Goal: Task Accomplishment & Management: Use online tool/utility

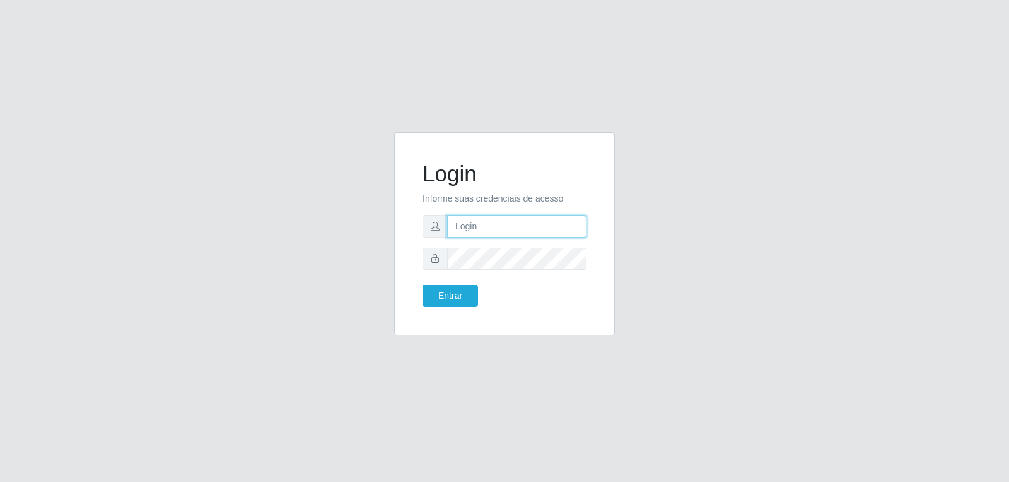
click at [478, 236] on input "text" at bounding box center [516, 227] width 139 height 22
type input "R"
click at [526, 224] on input "raizafernandes" at bounding box center [516, 227] width 139 height 22
type input "[EMAIL_ADDRESS][DOMAIN_NAME]"
click at [466, 288] on button "Entrar" at bounding box center [449, 296] width 55 height 22
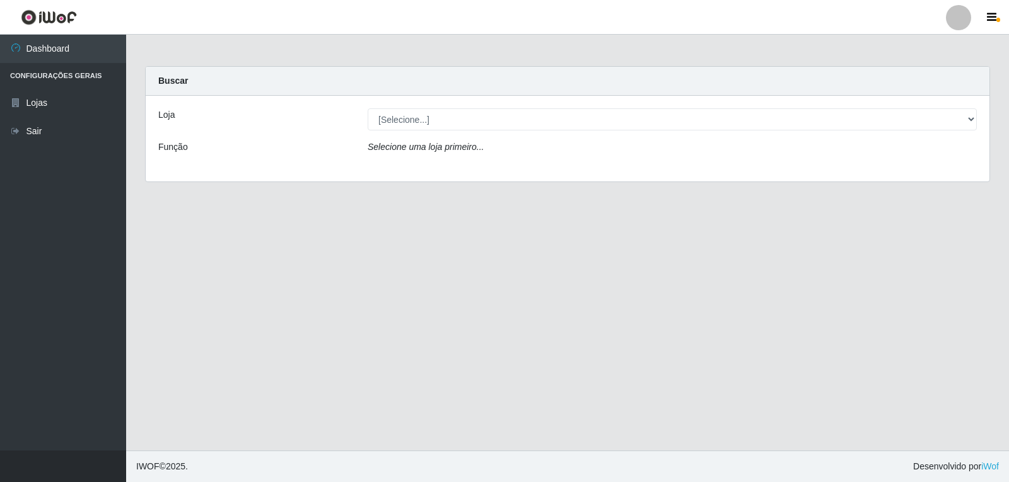
click at [812, 219] on main "Carregando... Buscar Loja [Selecione...] SuperFácil Atacado - Nova Betânia Funç…" at bounding box center [567, 243] width 883 height 416
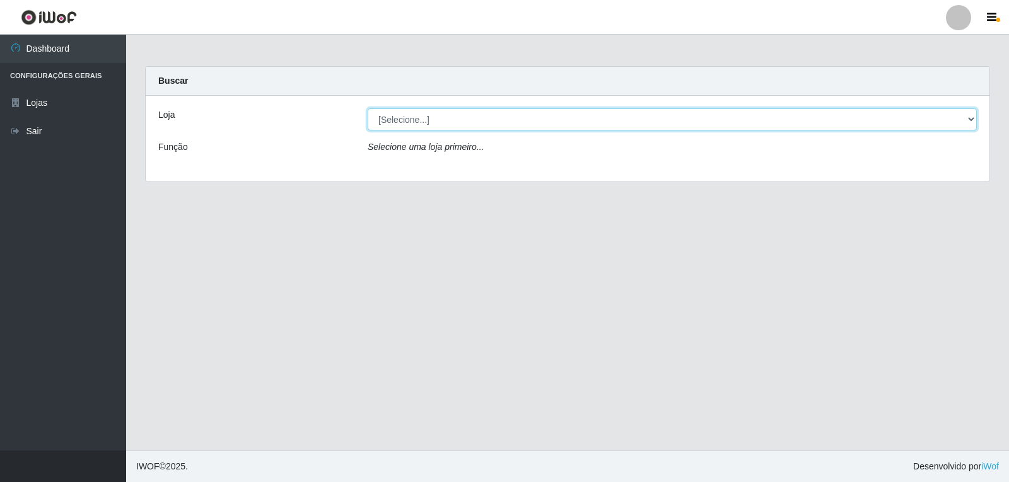
click at [949, 114] on select "[Selecione...] SuperFácil Atacado - [GEOGRAPHIC_DATA]" at bounding box center [672, 119] width 609 height 22
select select "504"
click at [368, 108] on select "[Selecione...] SuperFácil Atacado - [GEOGRAPHIC_DATA]" at bounding box center [672, 119] width 609 height 22
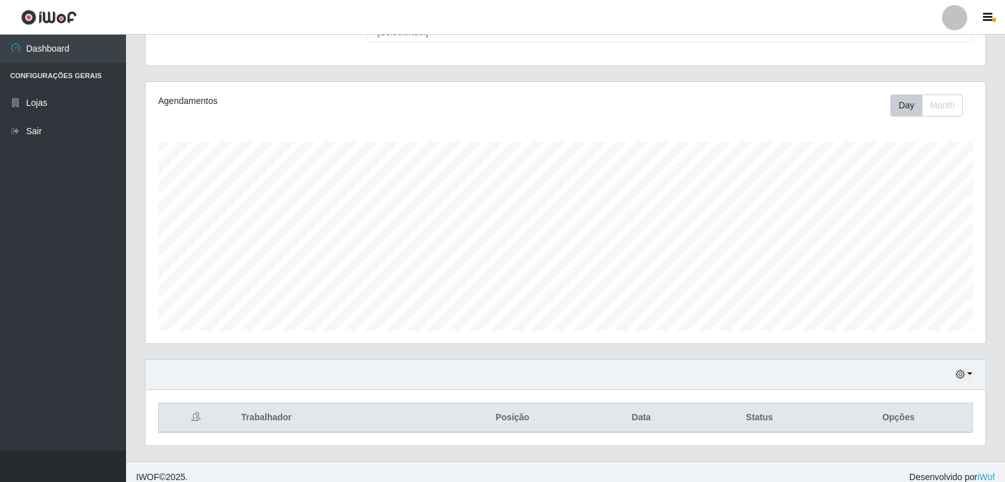
scroll to position [130, 0]
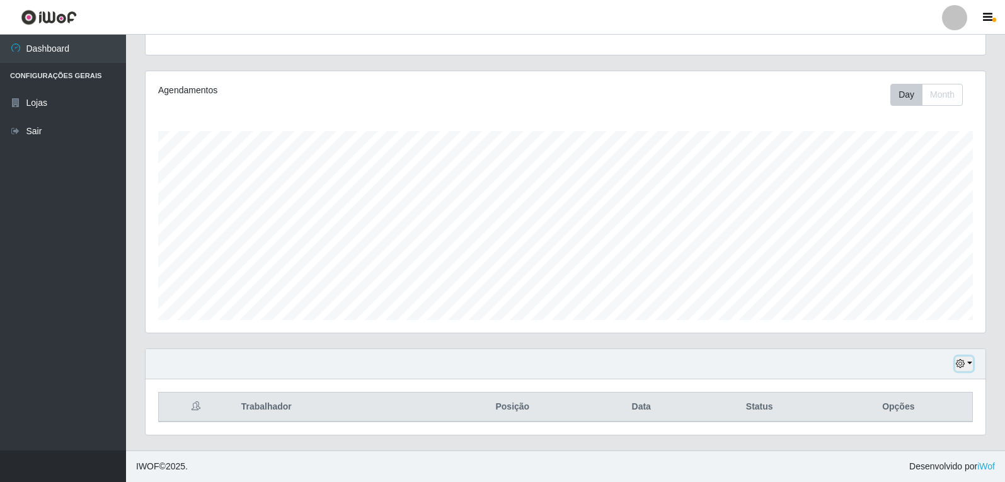
click at [971, 361] on button "button" at bounding box center [965, 364] width 18 height 14
click at [930, 290] on button "3 dias" at bounding box center [923, 290] width 100 height 26
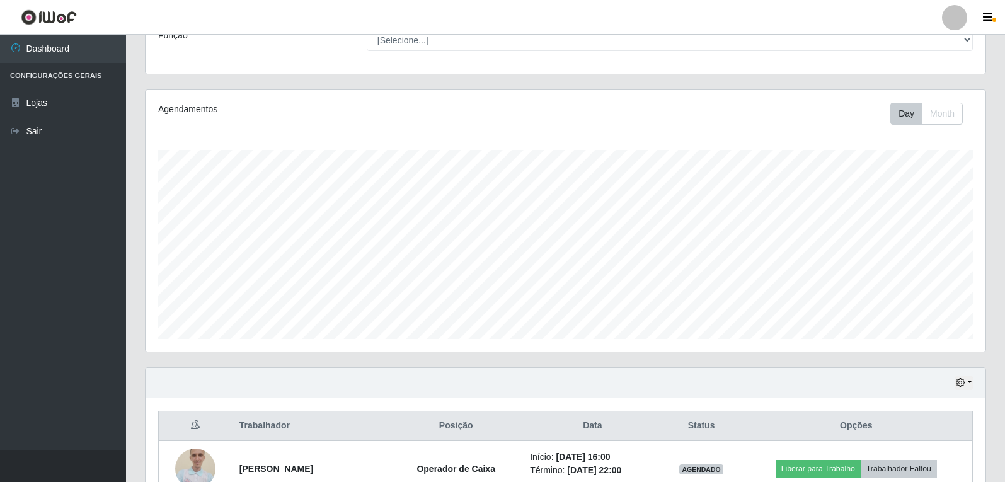
scroll to position [189, 0]
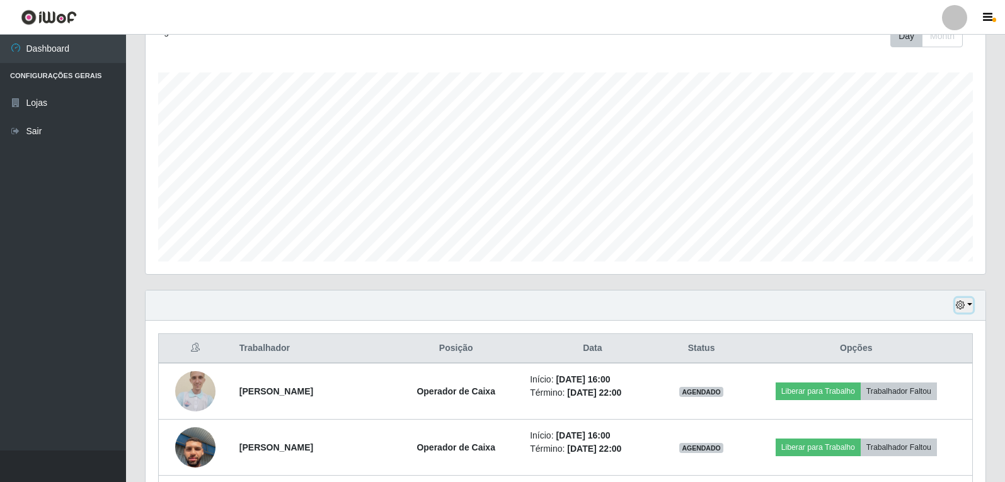
click at [969, 300] on button "button" at bounding box center [965, 305] width 18 height 14
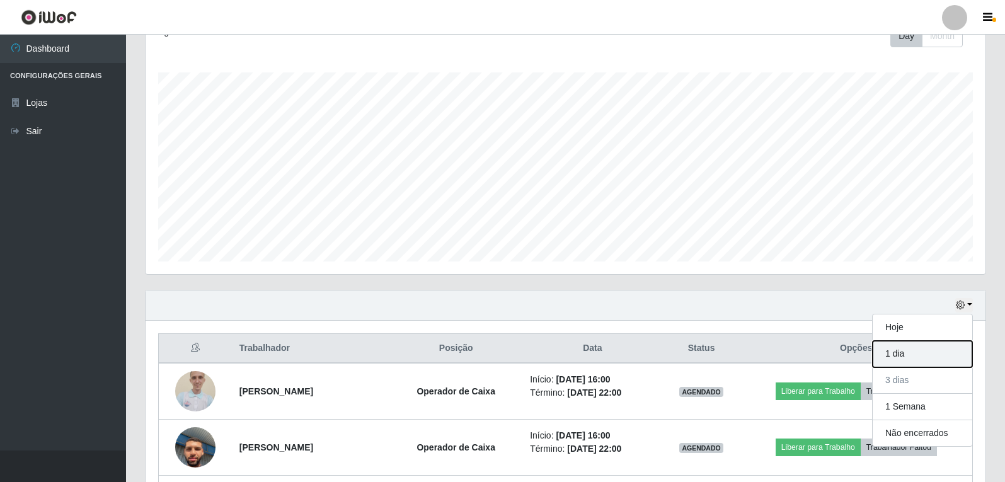
click at [933, 350] on button "1 dia" at bounding box center [923, 354] width 100 height 26
